Goal: Transaction & Acquisition: Purchase product/service

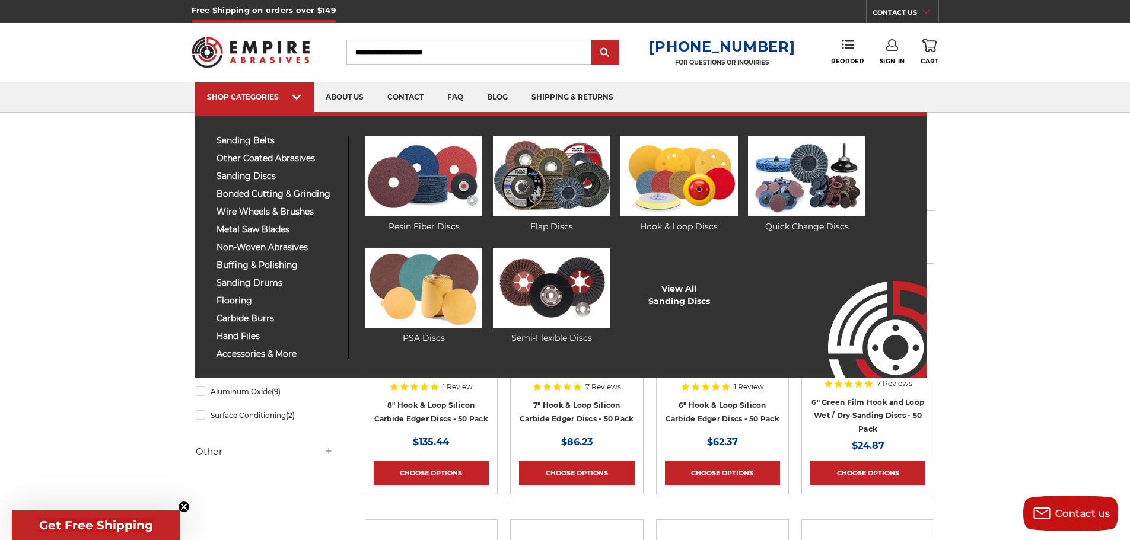
click at [257, 174] on span "sanding discs" at bounding box center [277, 176] width 123 height 9
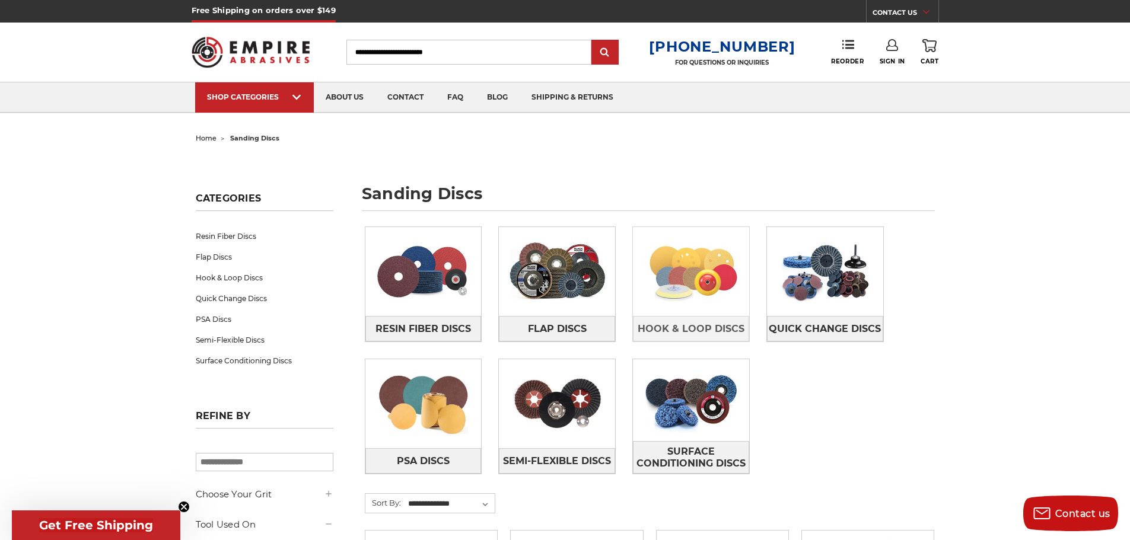
click at [691, 282] on img at bounding box center [691, 272] width 116 height 82
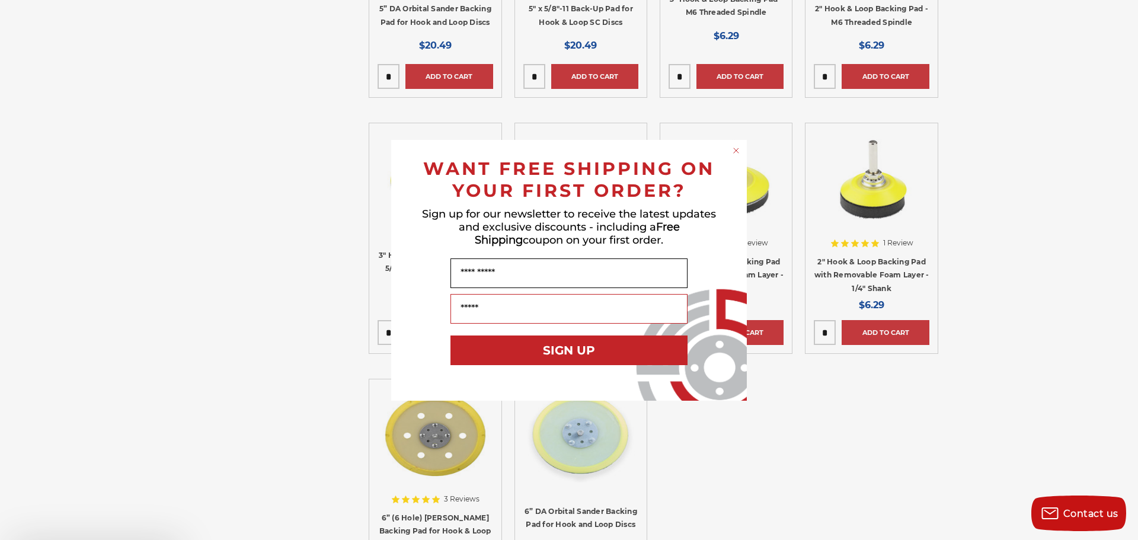
scroll to position [1423, 0]
